Goal: Task Accomplishment & Management: Complete application form

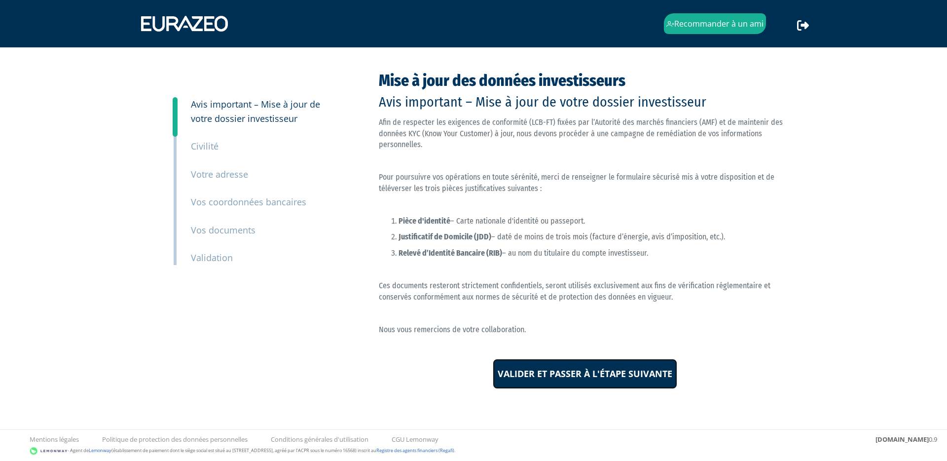
click at [586, 382] on input "Valider et passer à l'étape suivante" at bounding box center [585, 374] width 184 height 31
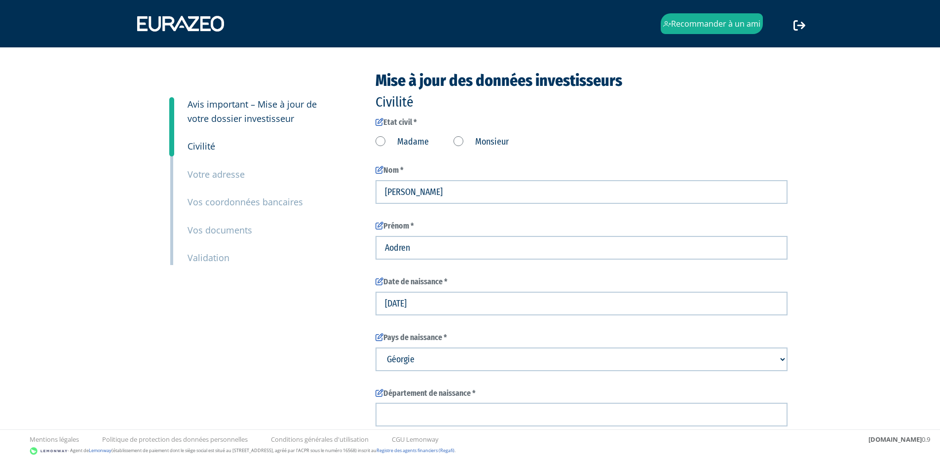
click at [457, 139] on label "Monsieur" at bounding box center [480, 142] width 55 height 13
click at [0, 0] on input "Monsieur" at bounding box center [0, 0] width 0 height 0
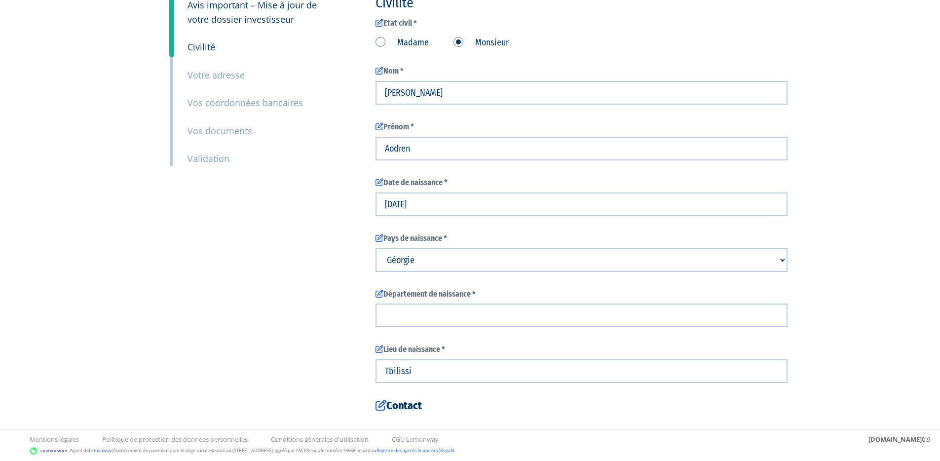
scroll to position [136, 0]
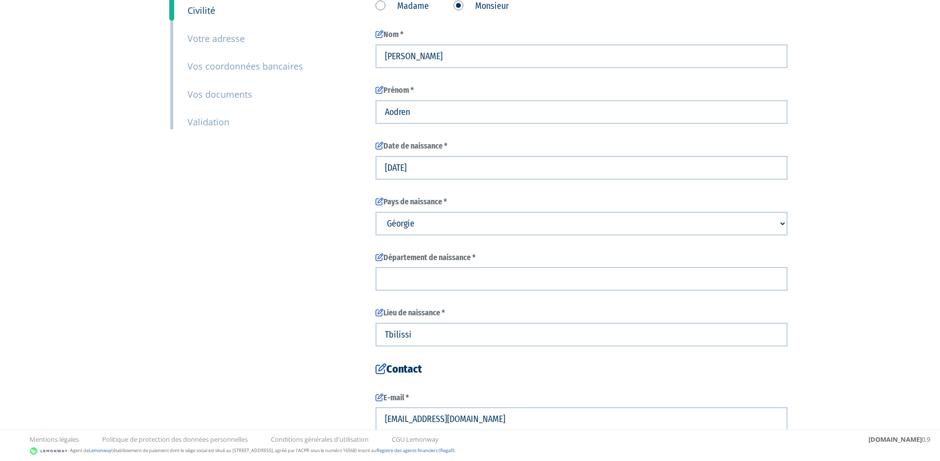
click at [443, 223] on select "Pays de naissance Afghanistan Afrique du Sud Albanie Algérie Allemagne Andorre" at bounding box center [581, 224] width 412 height 24
select select "75"
click at [375, 212] on select "Pays de naissance Afghanistan Afrique du Sud Albanie Algérie Allemagne Andorre" at bounding box center [581, 224] width 412 height 24
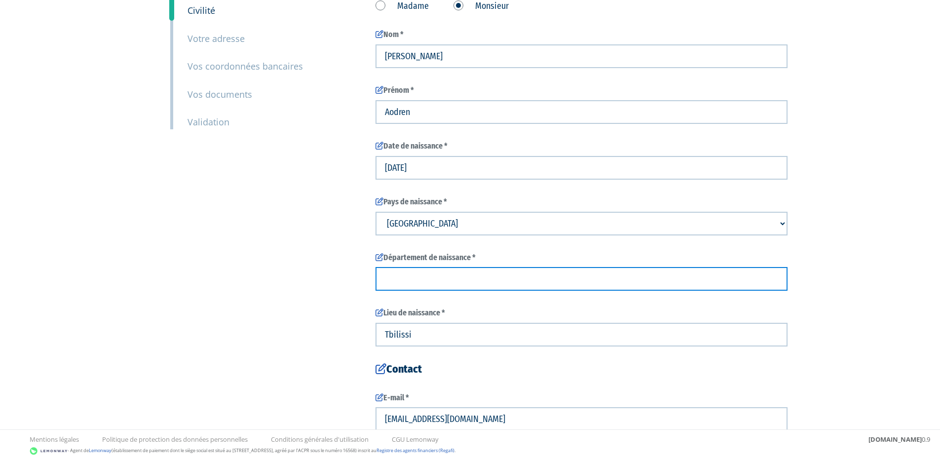
click at [412, 273] on input "text" at bounding box center [581, 279] width 412 height 24
type input "95"
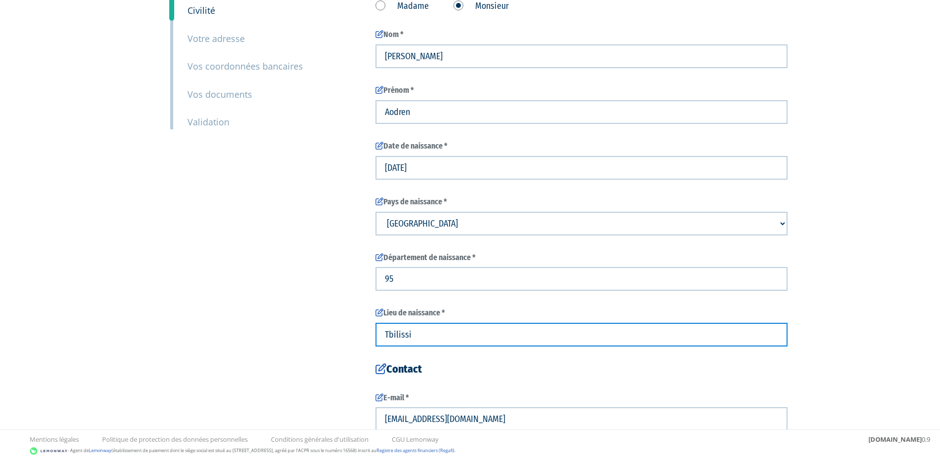
click at [468, 329] on input "Tbilissi" at bounding box center [581, 335] width 412 height 24
type input "Montmorency"
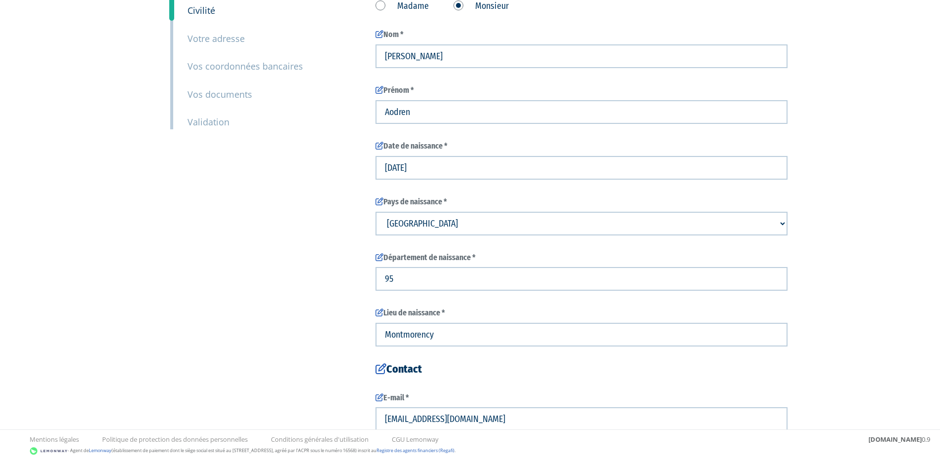
click at [298, 337] on div "3 Avis important – Mise à jour de votre dossier investisseur 4 Civilité 5 Votre…" at bounding box center [469, 235] width 619 height 599
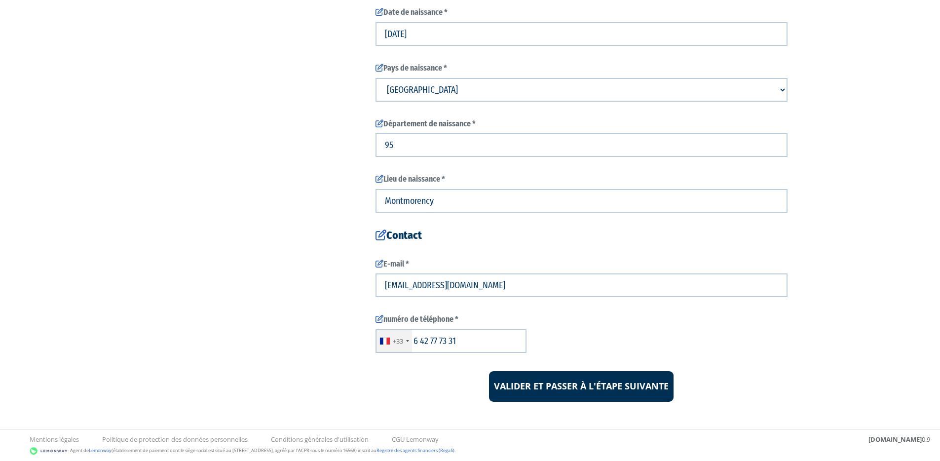
scroll to position [274, 0]
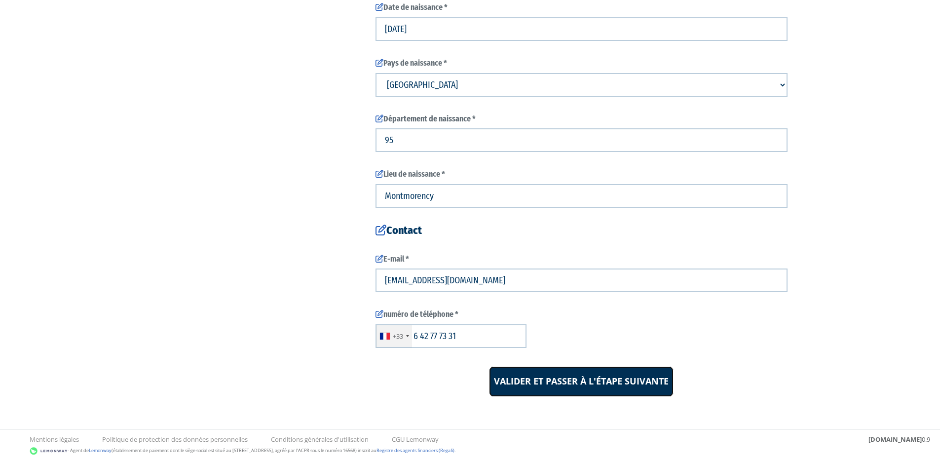
click at [591, 388] on input "Valider et passer à l'étape suivante" at bounding box center [581, 381] width 184 height 31
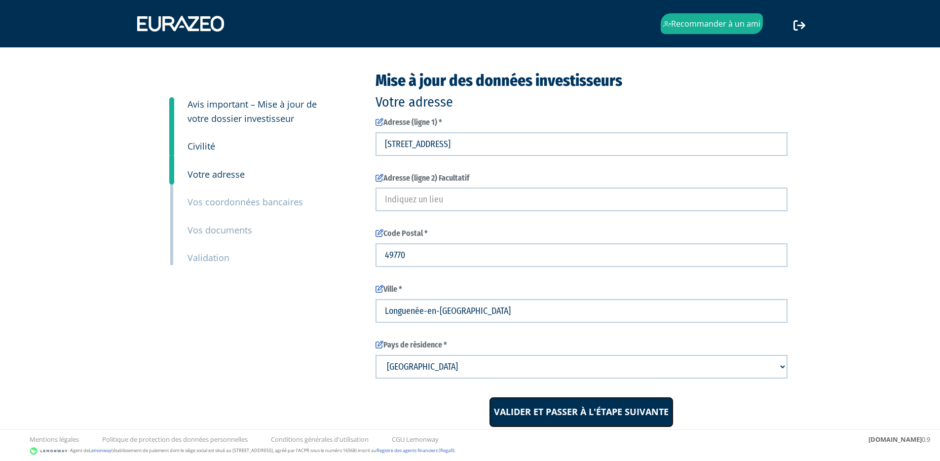
click at [572, 409] on input "Valider et passer à l'étape suivante" at bounding box center [581, 412] width 184 height 31
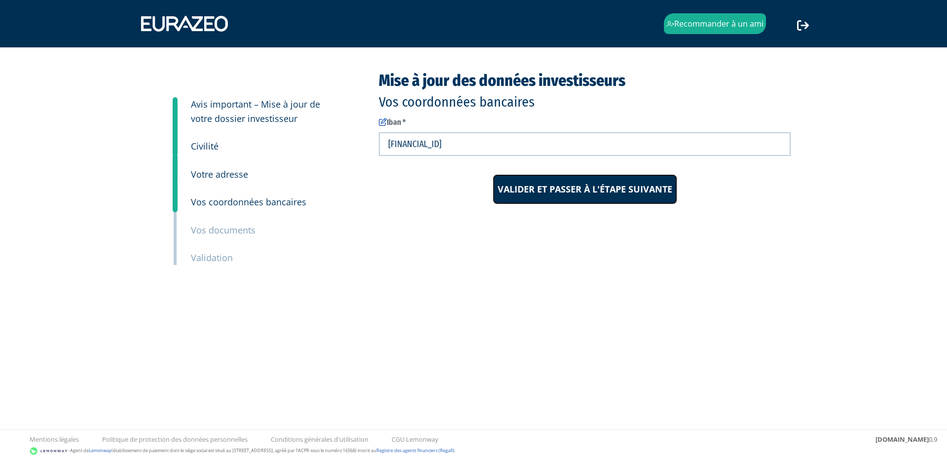
click at [545, 186] on input "Valider et passer à l'étape suivante" at bounding box center [585, 189] width 184 height 31
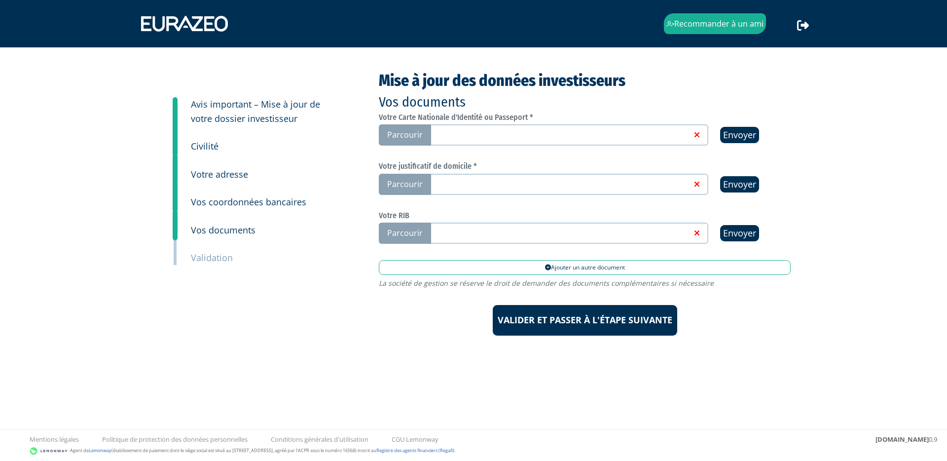
click at [428, 130] on link at bounding box center [559, 134] width 263 height 10
click at [0, 0] on input "Parcourir" at bounding box center [0, 0] width 0 height 0
click at [444, 228] on link at bounding box center [559, 232] width 263 height 10
click at [0, 0] on input "Parcourir" at bounding box center [0, 0] width 0 height 0
click at [437, 185] on link at bounding box center [559, 184] width 263 height 10
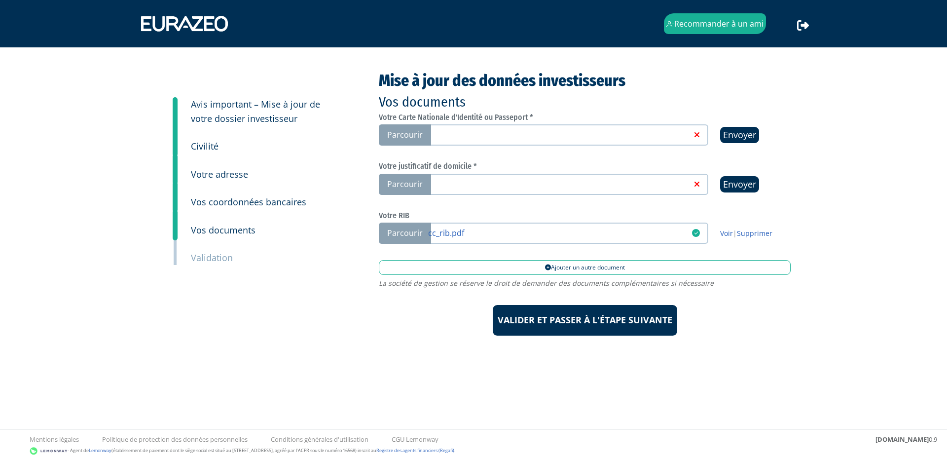
click at [0, 0] on input "Parcourir" at bounding box center [0, 0] width 0 height 0
click at [419, 132] on span "Parcourir" at bounding box center [405, 134] width 52 height 21
click at [0, 0] on input "Parcourir" at bounding box center [0, 0] width 0 height 0
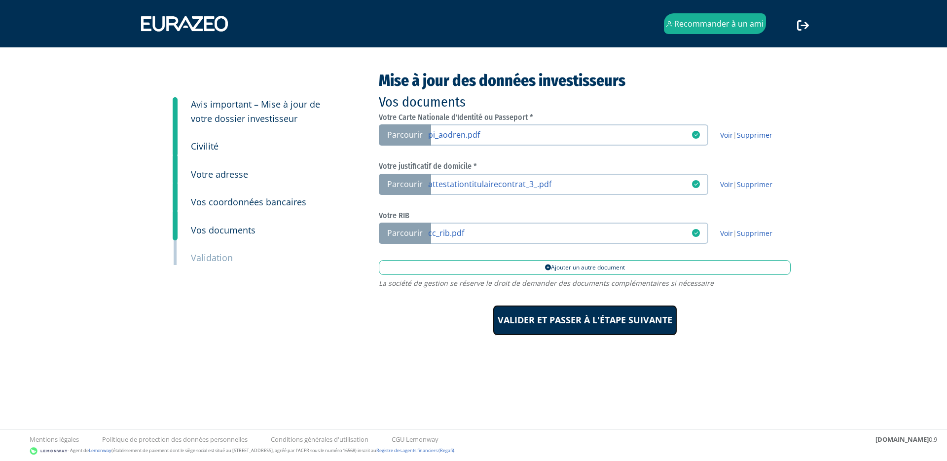
click at [575, 317] on input "Valider et passer à l'étape suivante" at bounding box center [585, 320] width 184 height 31
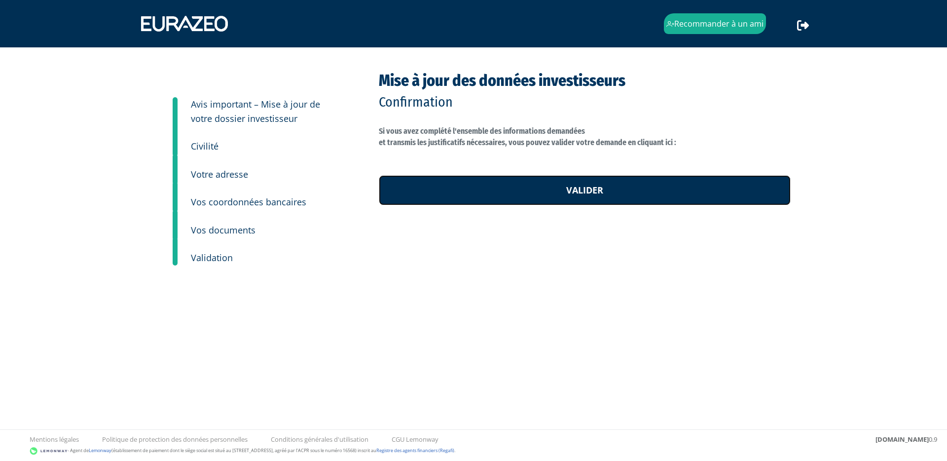
click at [559, 192] on link "Valider" at bounding box center [585, 190] width 412 height 31
